Goal: Information Seeking & Learning: Learn about a topic

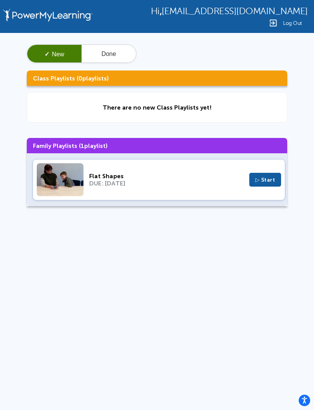
click at [109, 61] on button "Done" at bounding box center [109, 54] width 54 height 18
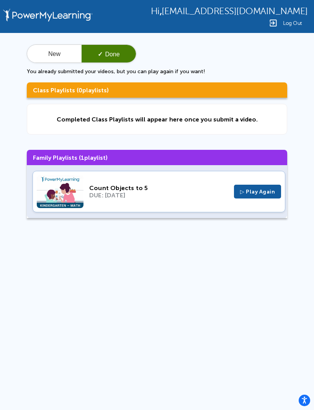
click at [267, 191] on span "▷ Play Again" at bounding box center [257, 192] width 35 height 7
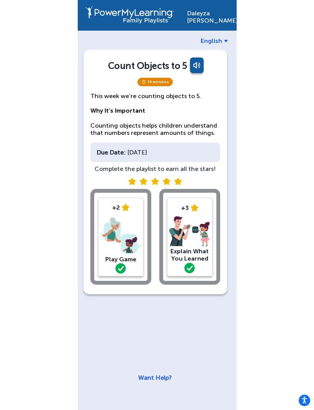
click at [190, 231] on img at bounding box center [189, 231] width 41 height 31
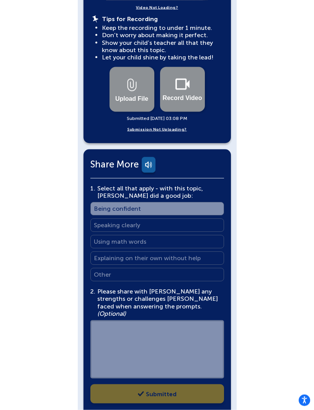
scroll to position [367, 0]
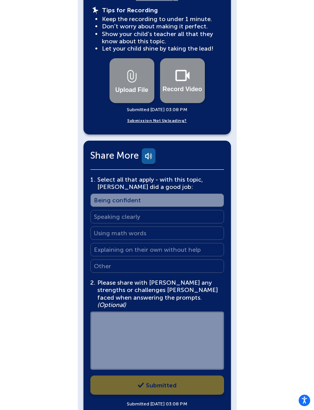
scroll to position [371, 0]
click at [183, 373] on div "1 . Select all that apply - with this topic, [PERSON_NAME] did a good job: Sele…" at bounding box center [157, 292] width 134 height 232
click at [198, 375] on div "1 . Select all that apply - with this topic, [PERSON_NAME] did a good job: Sele…" at bounding box center [157, 292] width 134 height 232
click at [197, 393] on div "Share More 1 . Select all that apply - with this topic, [PERSON_NAME] did a goo…" at bounding box center [158, 278] width 148 height 275
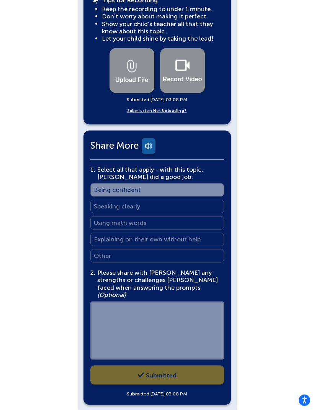
click at [190, 353] on div "1 . Select all that apply - with this topic, Daleyza did a good job: Select all…" at bounding box center [157, 282] width 134 height 232
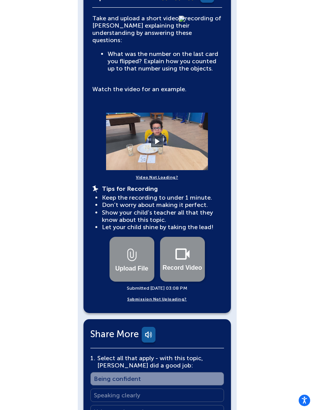
scroll to position [161, 0]
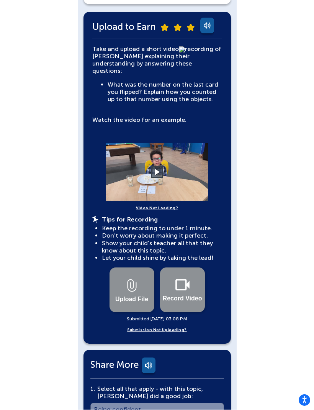
click at [157, 277] on div "Upload File Record Video" at bounding box center [157, 290] width 95 height 45
